Goal: Information Seeking & Learning: Learn about a topic

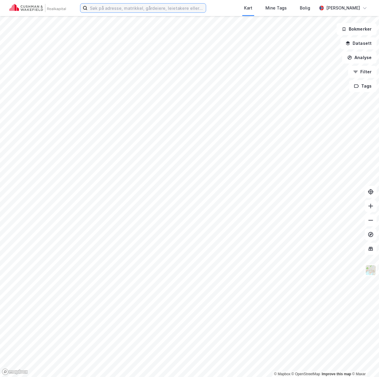
click at [108, 9] on input at bounding box center [146, 8] width 118 height 9
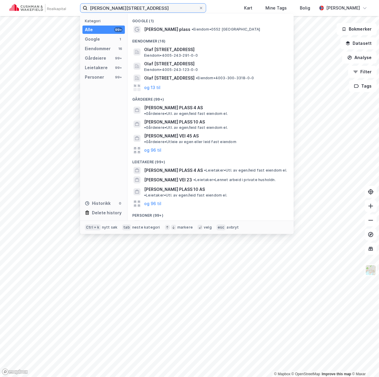
type input "[PERSON_NAME][STREET_ADDRESS]"
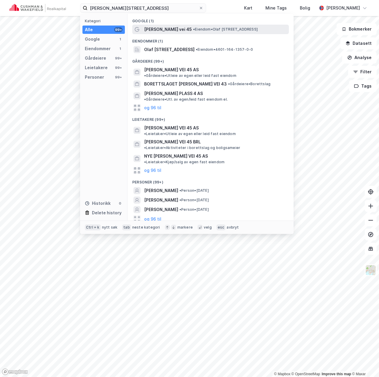
click at [193, 28] on span "• Eiendom • [PERSON_NAME][STREET_ADDRESS]" at bounding box center [225, 29] width 65 height 5
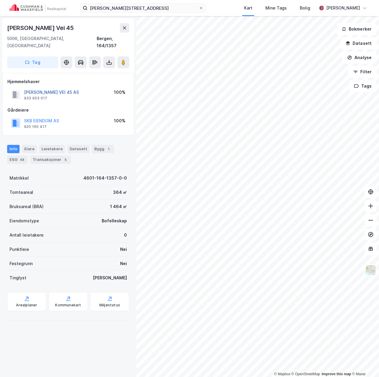
click at [0, 0] on button "[PERSON_NAME] VEI 45 AS" at bounding box center [0, 0] width 0 height 0
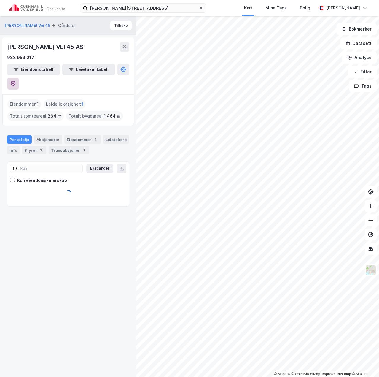
click at [19, 78] on button at bounding box center [13, 84] width 12 height 12
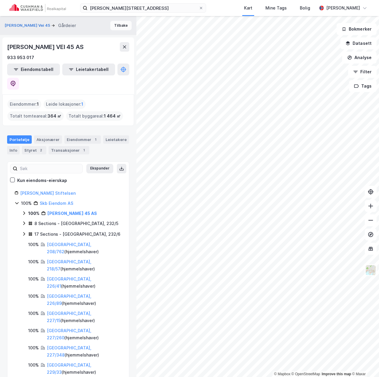
click at [119, 23] on button "Tilbake" at bounding box center [120, 25] width 21 height 9
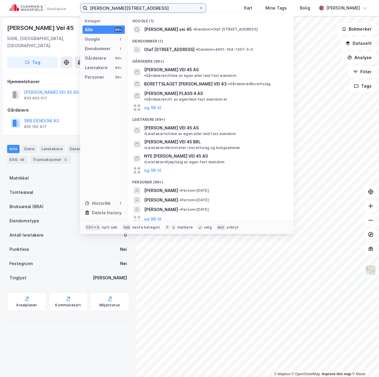
drag, startPoint x: 149, startPoint y: 9, endPoint x: -17, endPoint y: 7, distance: 165.5
click at [0, 7] on html "[PERSON_NAME] vei 45 Kategori Alle 99+ Google 1 Eiendommer 1 Gårdeiere 99+ Leie…" at bounding box center [189, 188] width 379 height 377
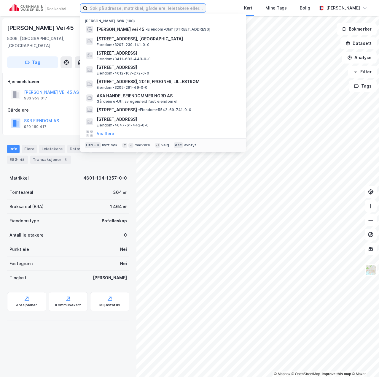
click at [178, 4] on input at bounding box center [146, 8] width 118 height 9
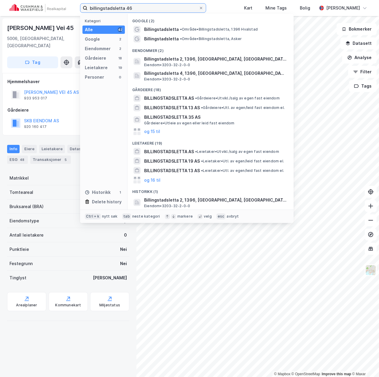
type input "billingstadsletta 46"
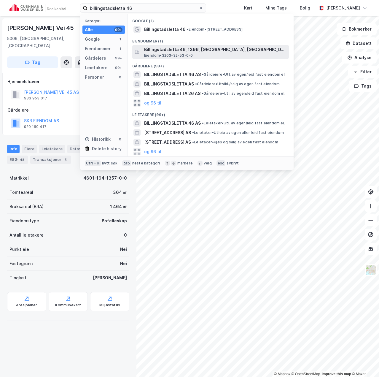
click at [183, 48] on span "Billingstadsletta 46, 1396, [GEOGRAPHIC_DATA], [GEOGRAPHIC_DATA]" at bounding box center [215, 49] width 142 height 7
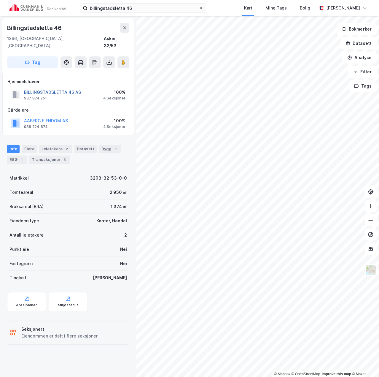
click at [0, 0] on button "BILLINGSTADSLETTA 46 AS" at bounding box center [0, 0] width 0 height 0
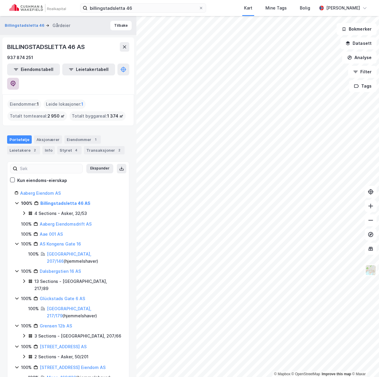
click at [14, 82] on icon at bounding box center [13, 83] width 2 height 2
click at [30, 146] on div "Leietakere 2" at bounding box center [23, 150] width 33 height 8
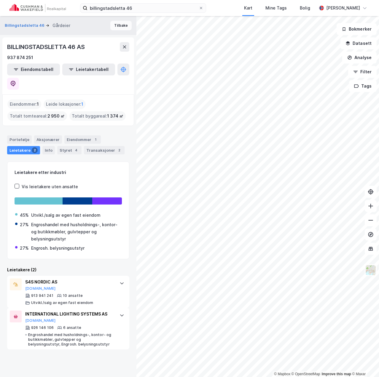
click at [115, 24] on button "Tilbake" at bounding box center [120, 25] width 21 height 9
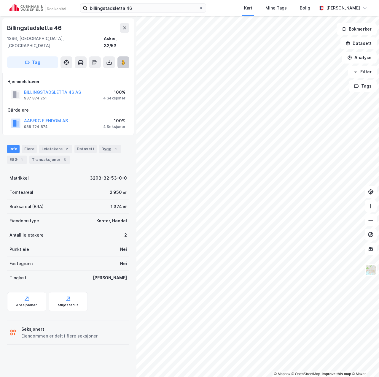
click at [122, 59] on image at bounding box center [124, 62] width 4 height 6
drag, startPoint x: 105, startPoint y: 198, endPoint x: 116, endPoint y: 198, distance: 11.0
click at [116, 199] on div "Bruksareal (BRA) 1 374 ㎡" at bounding box center [68, 206] width 122 height 14
drag, startPoint x: 118, startPoint y: 194, endPoint x: 105, endPoint y: 196, distance: 13.5
click at [117, 199] on div "Bruksareal (BRA) 1 374 ㎡" at bounding box center [68, 206] width 122 height 14
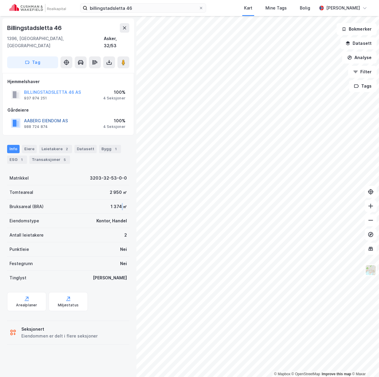
click at [0, 0] on button "AABERG EIENDOM AS" at bounding box center [0, 0] width 0 height 0
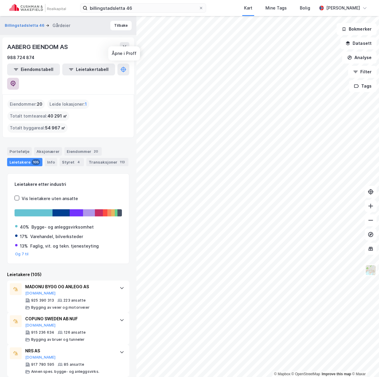
click at [19, 78] on button at bounding box center [13, 84] width 12 height 12
click at [112, 25] on button "Tilbake" at bounding box center [120, 25] width 21 height 9
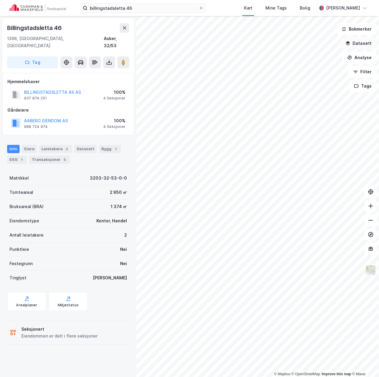
click at [360, 47] on button "Datasett" at bounding box center [358, 43] width 36 height 12
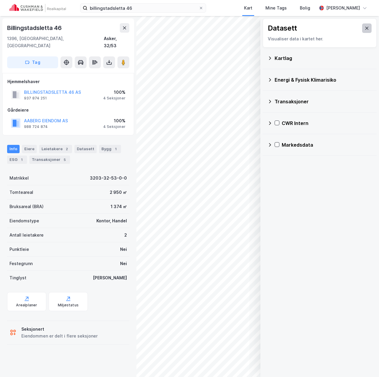
click at [362, 27] on button at bounding box center [366, 27] width 9 height 9
